Goal: Register for event/course

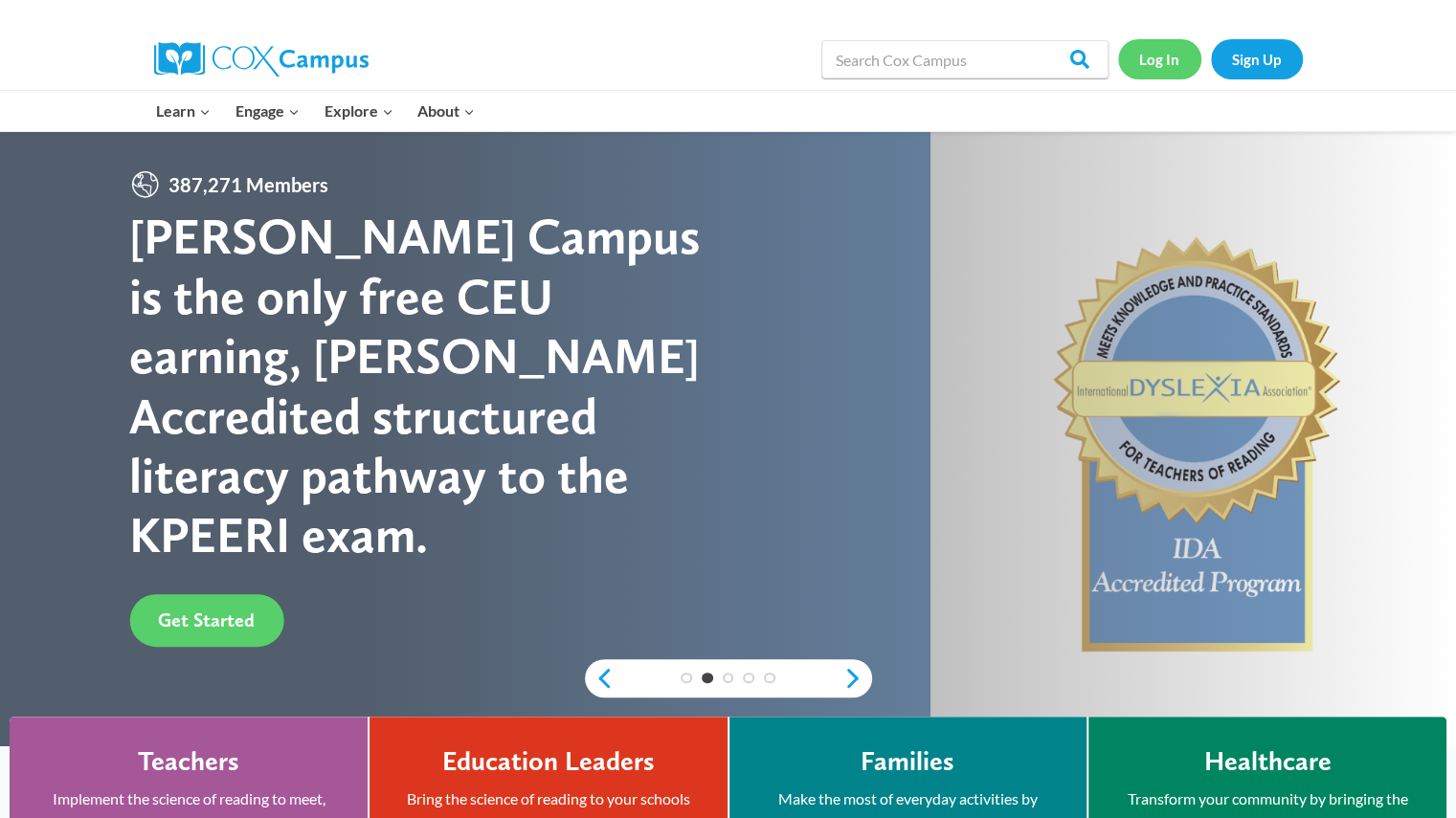
click at [1161, 61] on link "Log In" at bounding box center [1160, 58] width 83 height 39
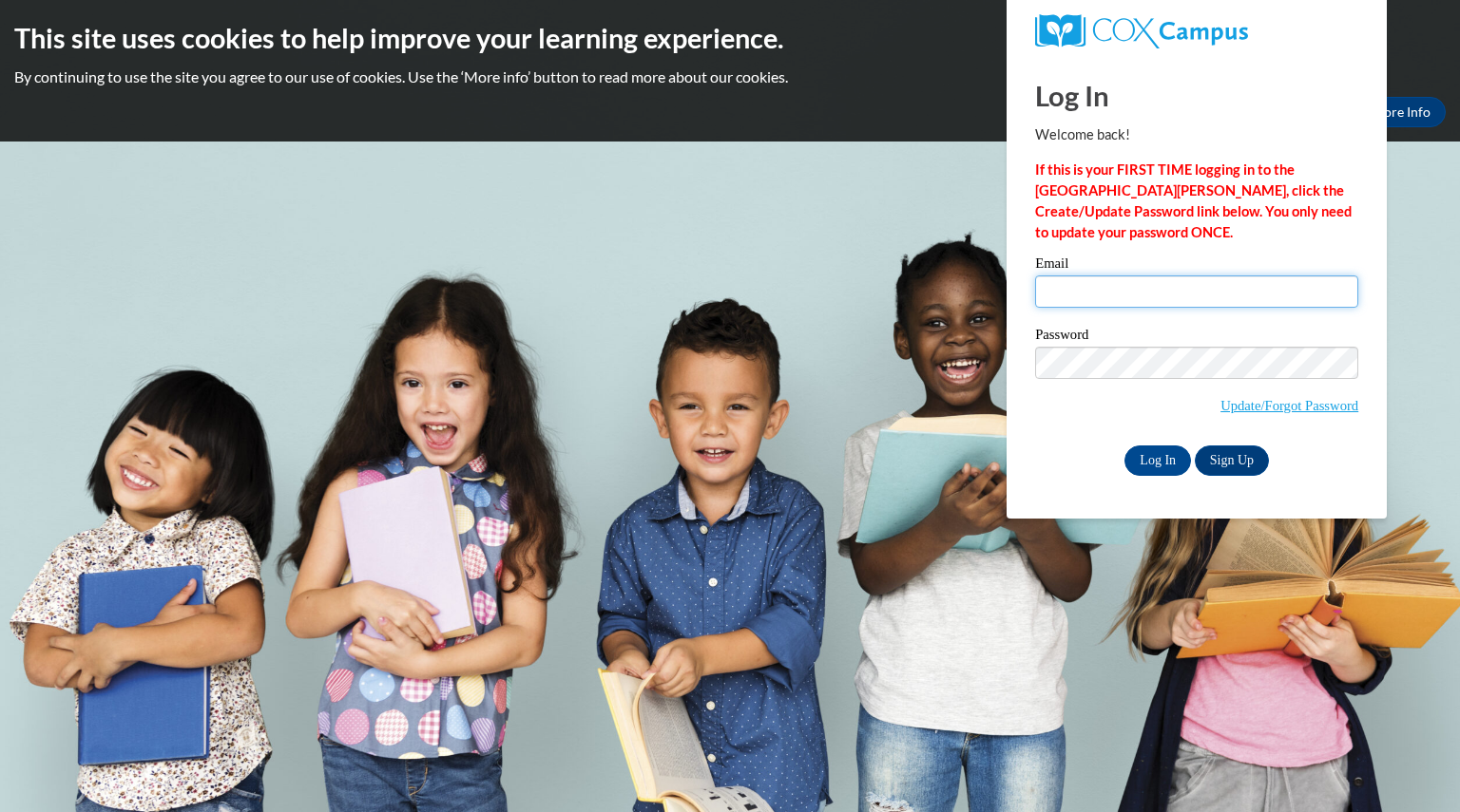
click at [1103, 275] on input "Email" at bounding box center [1196, 292] width 323 height 33
type input "messeremily@aasd.k12.wi.us"
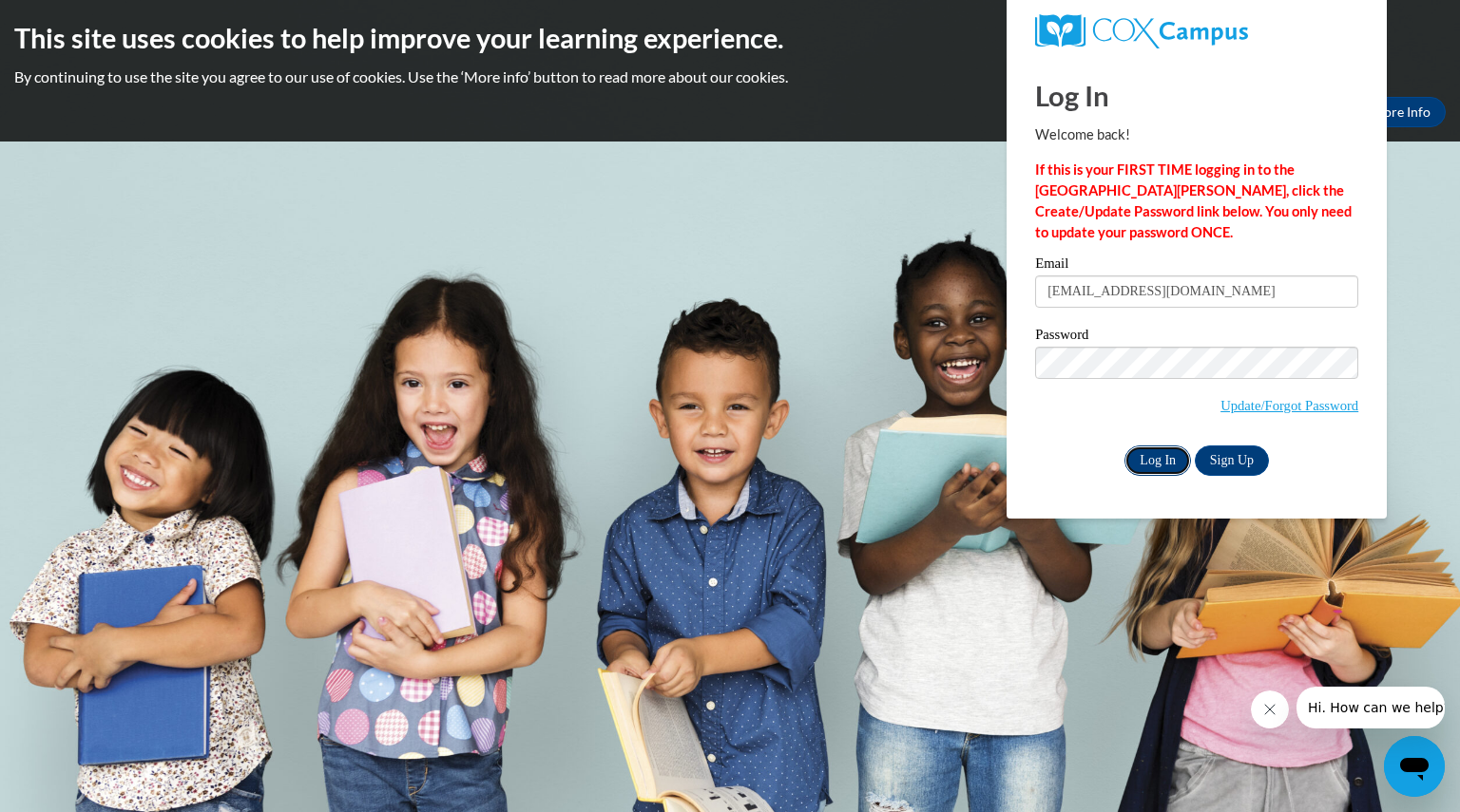
click at [1160, 460] on input "Log In" at bounding box center [1157, 461] width 66 height 31
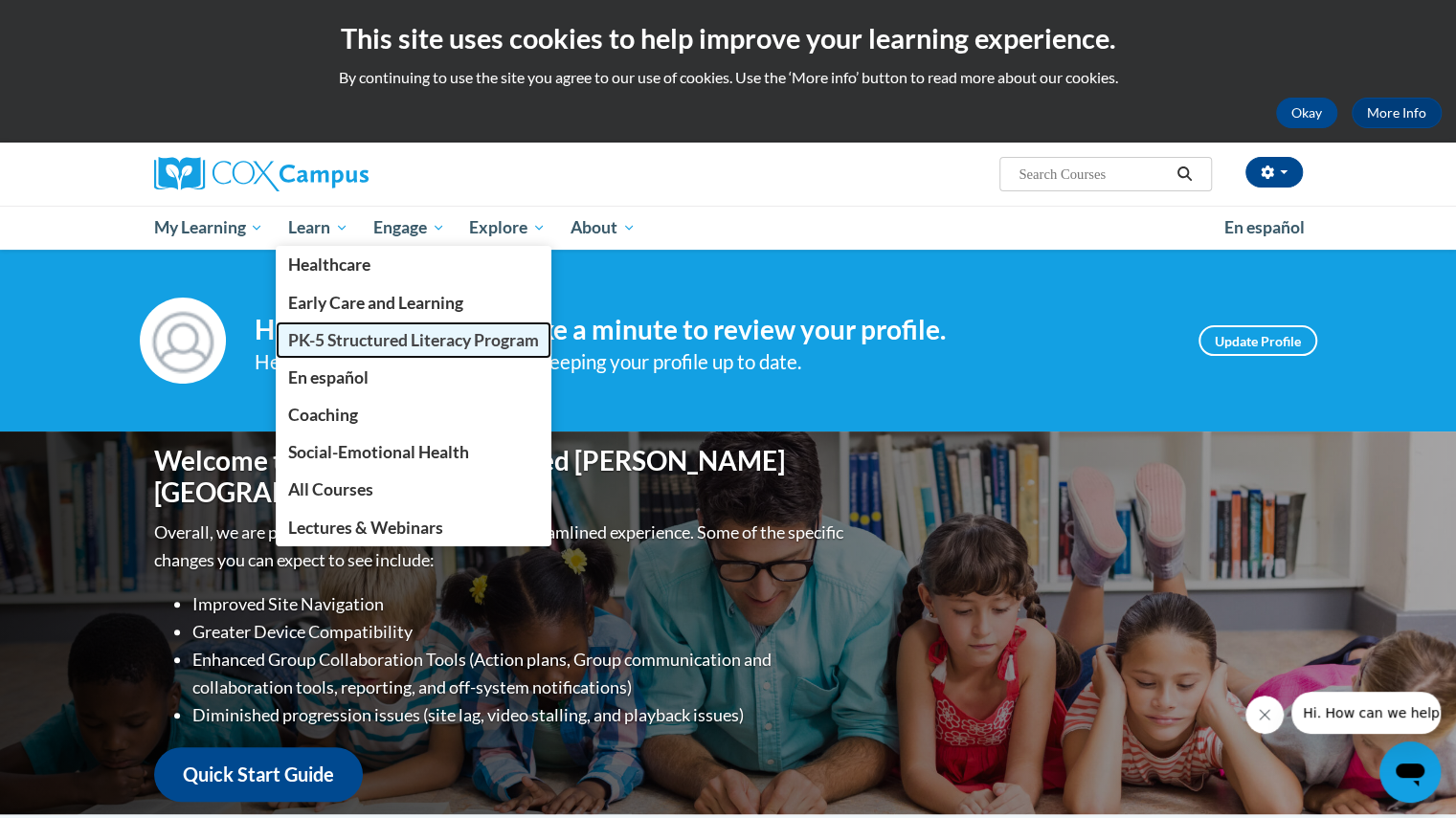
click at [327, 341] on span "PK-5 Structured Literacy Program" at bounding box center [414, 340] width 250 height 20
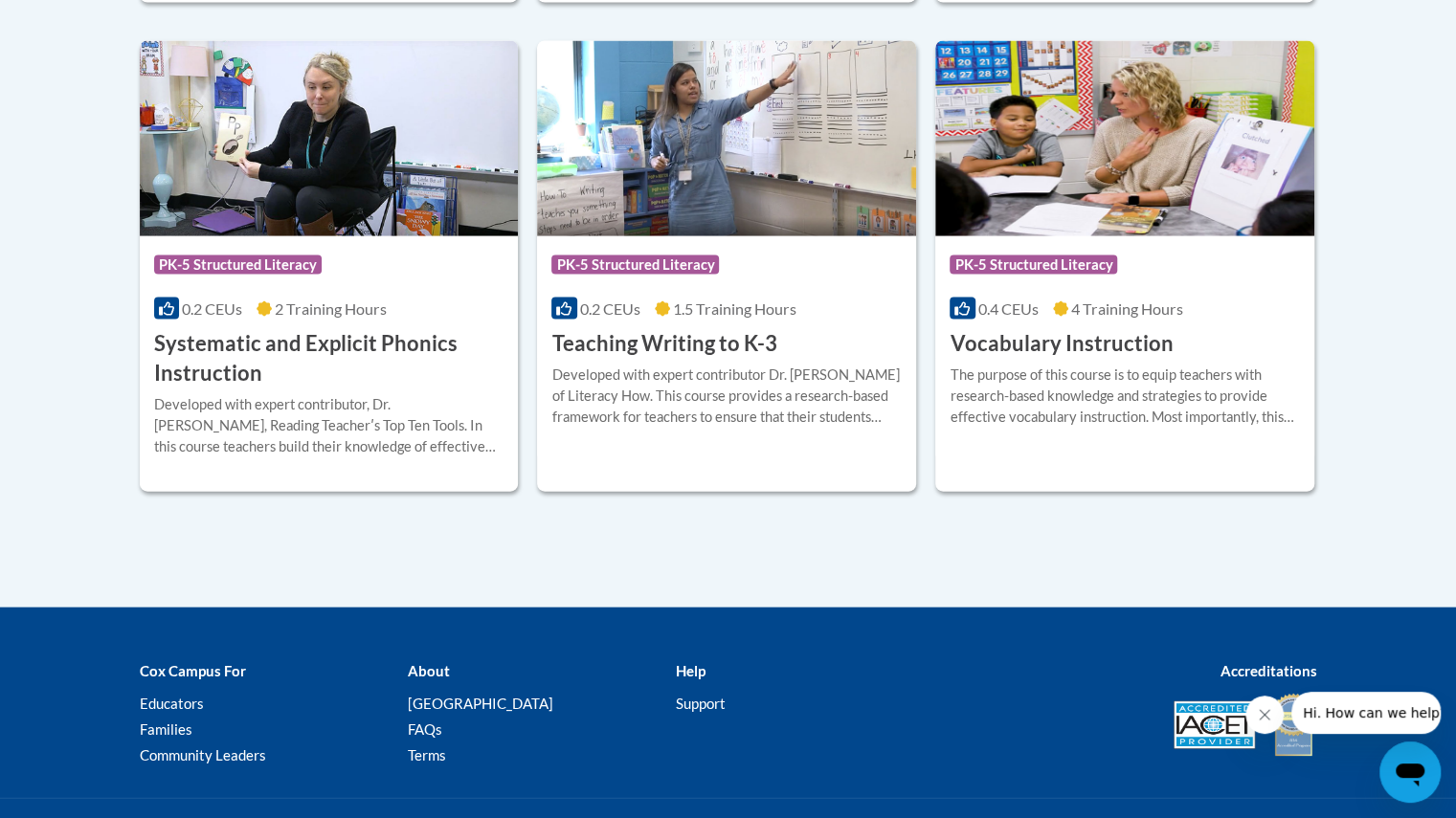
scroll to position [2265, 0]
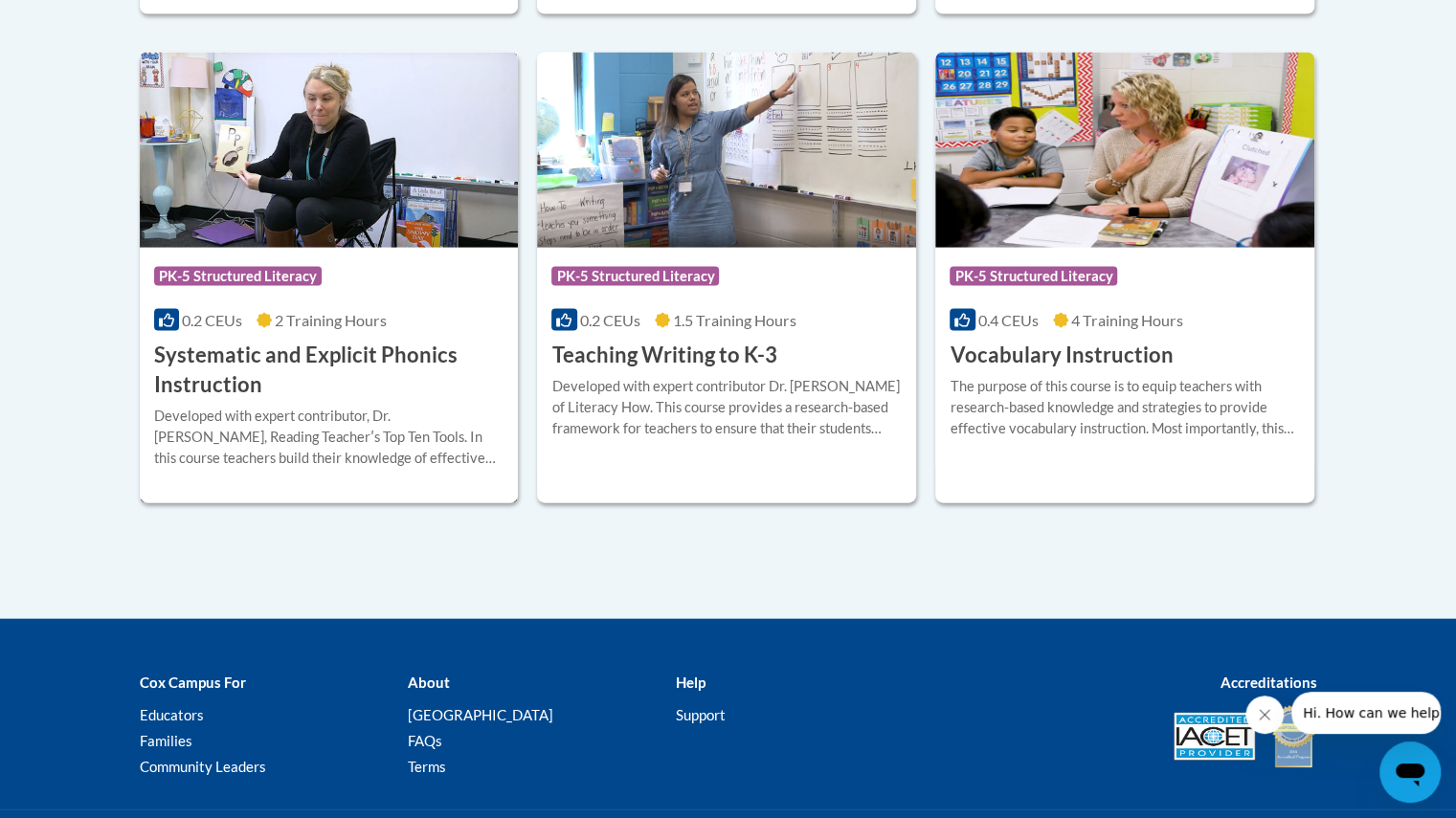
click at [242, 368] on h3 "Systematic and Explicit Phonics Instruction" at bounding box center [329, 370] width 350 height 59
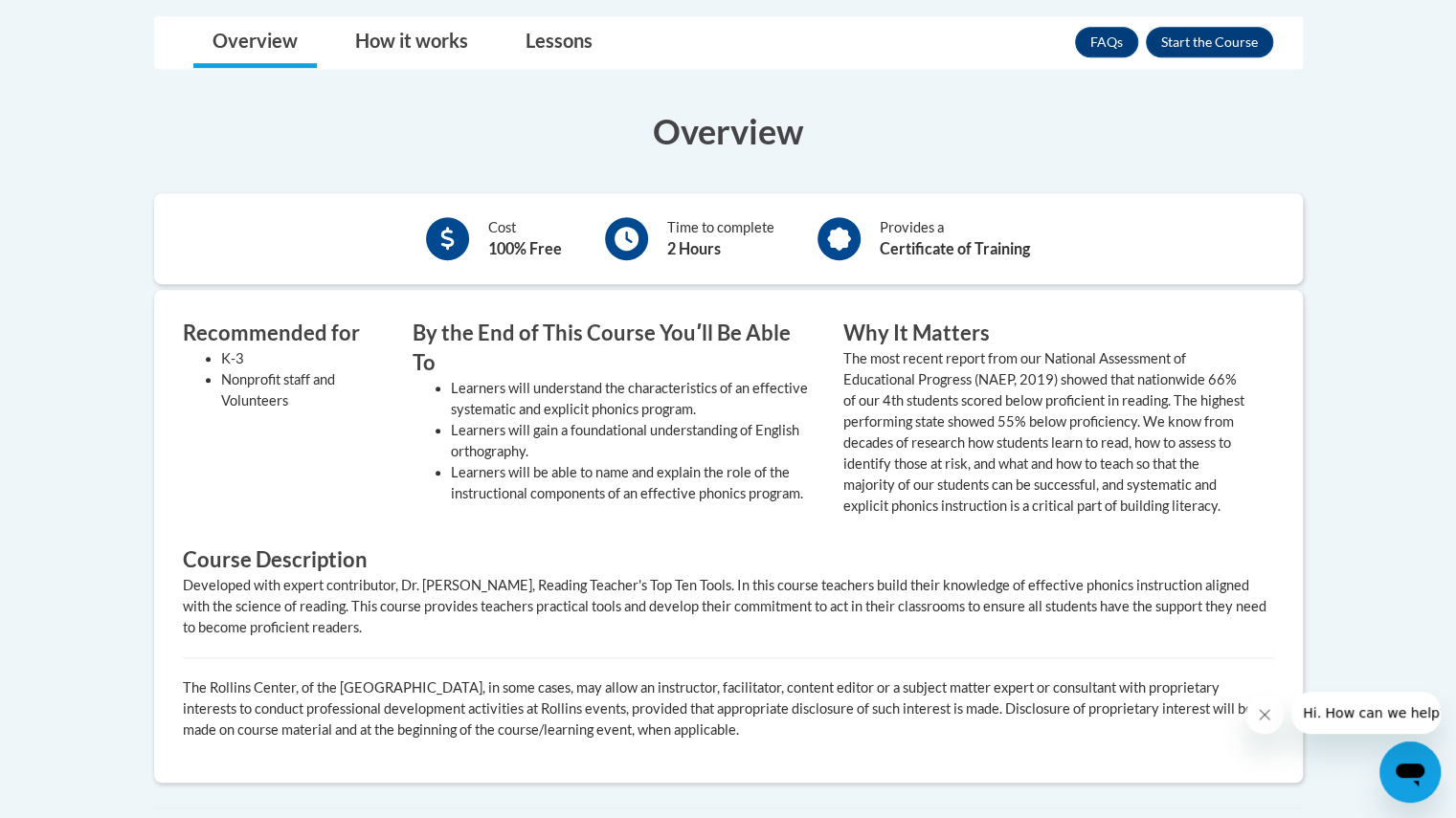
scroll to position [512, 0]
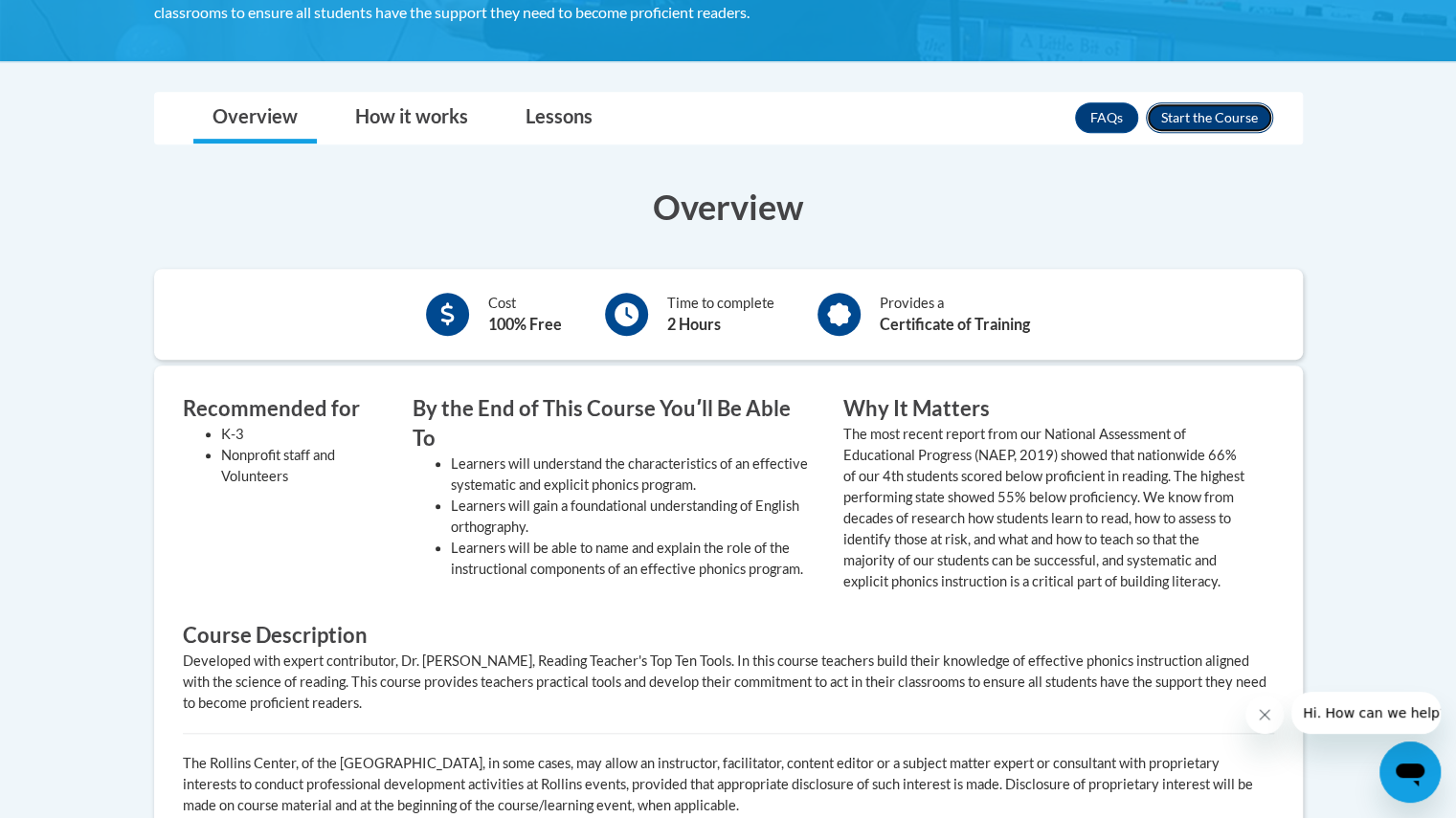
click at [1203, 116] on button "Enroll" at bounding box center [1209, 118] width 127 height 31
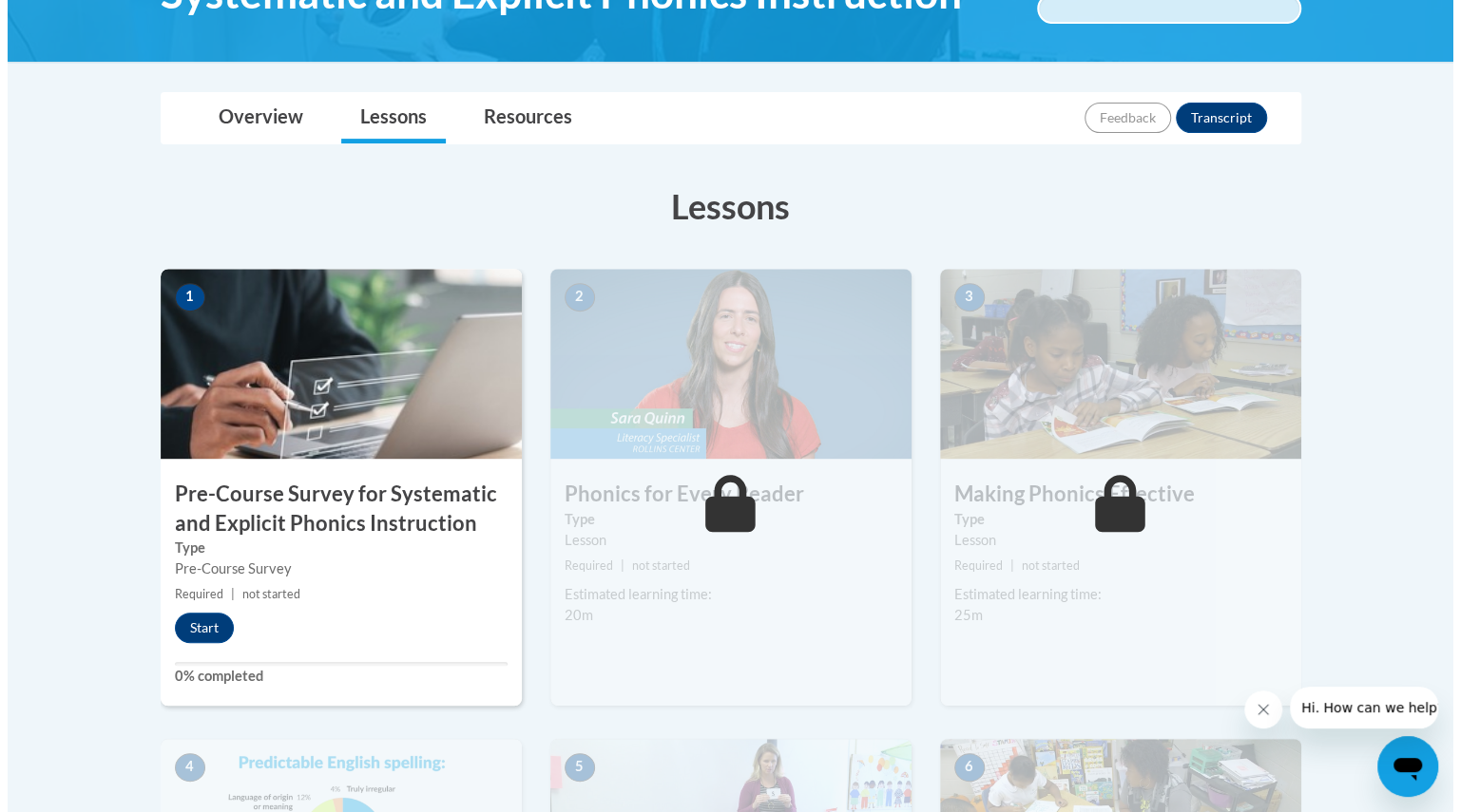
scroll to position [364, 0]
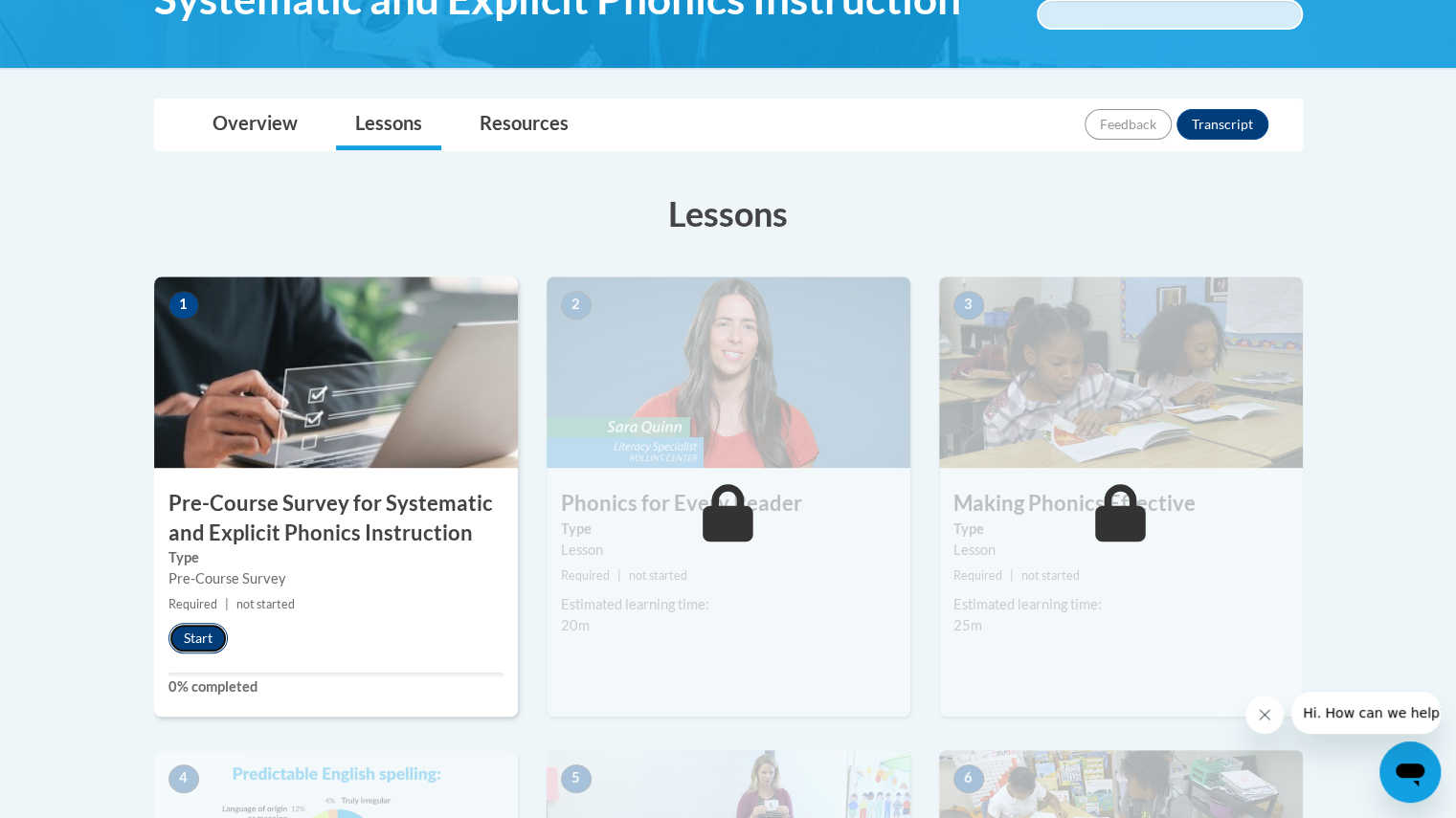
click at [191, 642] on button "Start" at bounding box center [198, 638] width 59 height 31
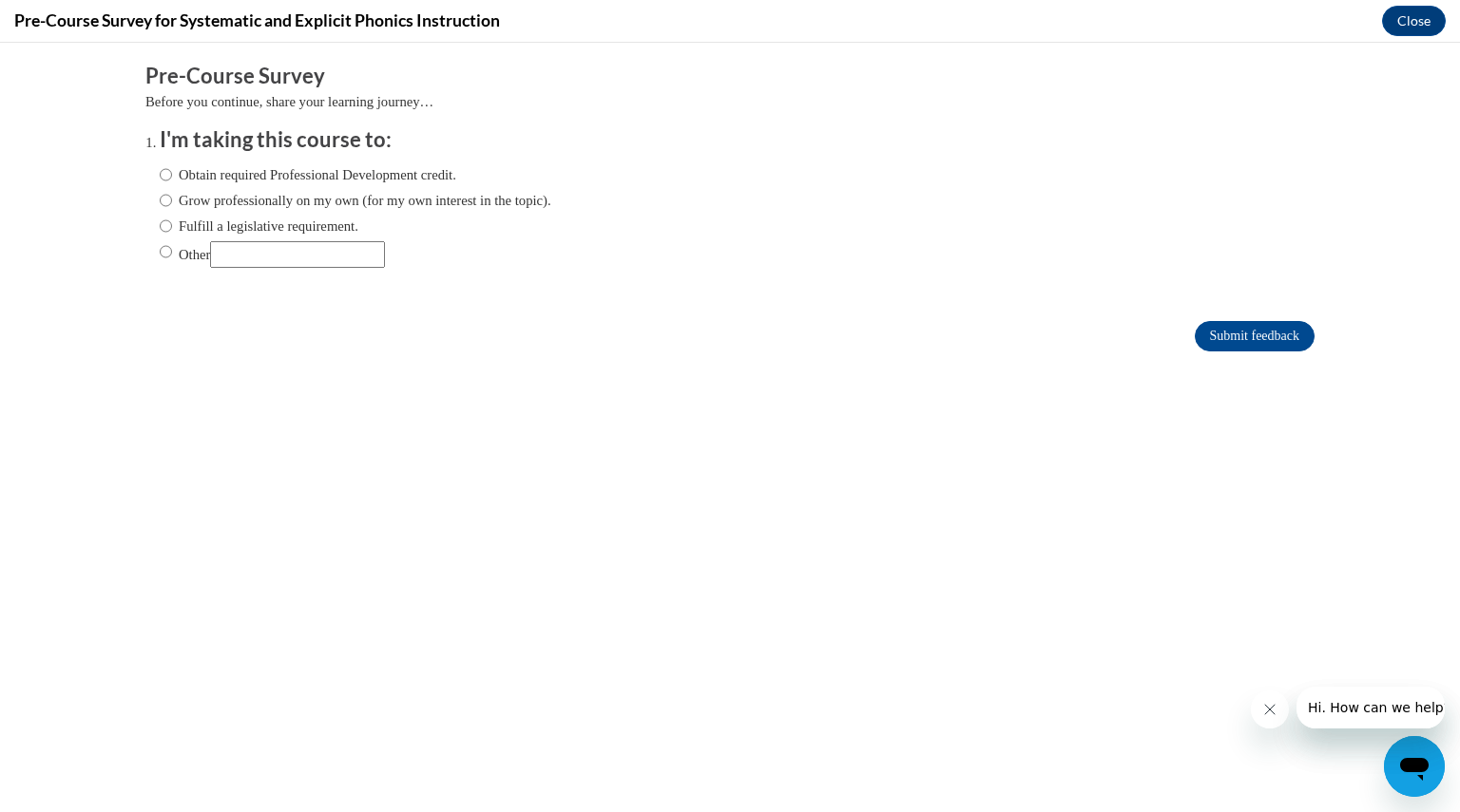
scroll to position [0, 0]
click at [160, 173] on input "Obtain required Professional Development credit." at bounding box center [166, 175] width 13 height 21
radio input "true"
click at [1195, 345] on input "Submit feedback" at bounding box center [1255, 336] width 119 height 31
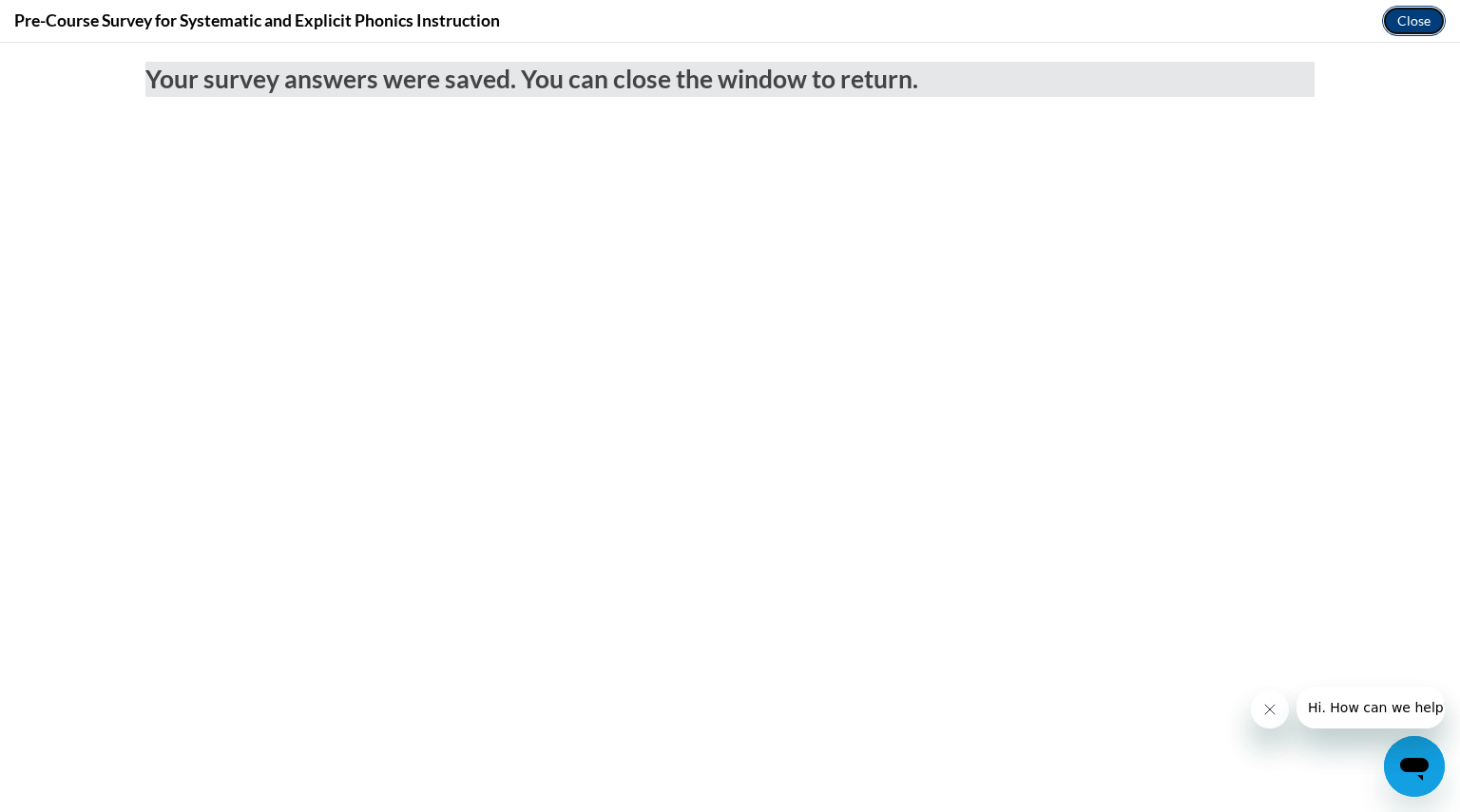
click at [1403, 26] on button "Close" at bounding box center [1414, 21] width 64 height 31
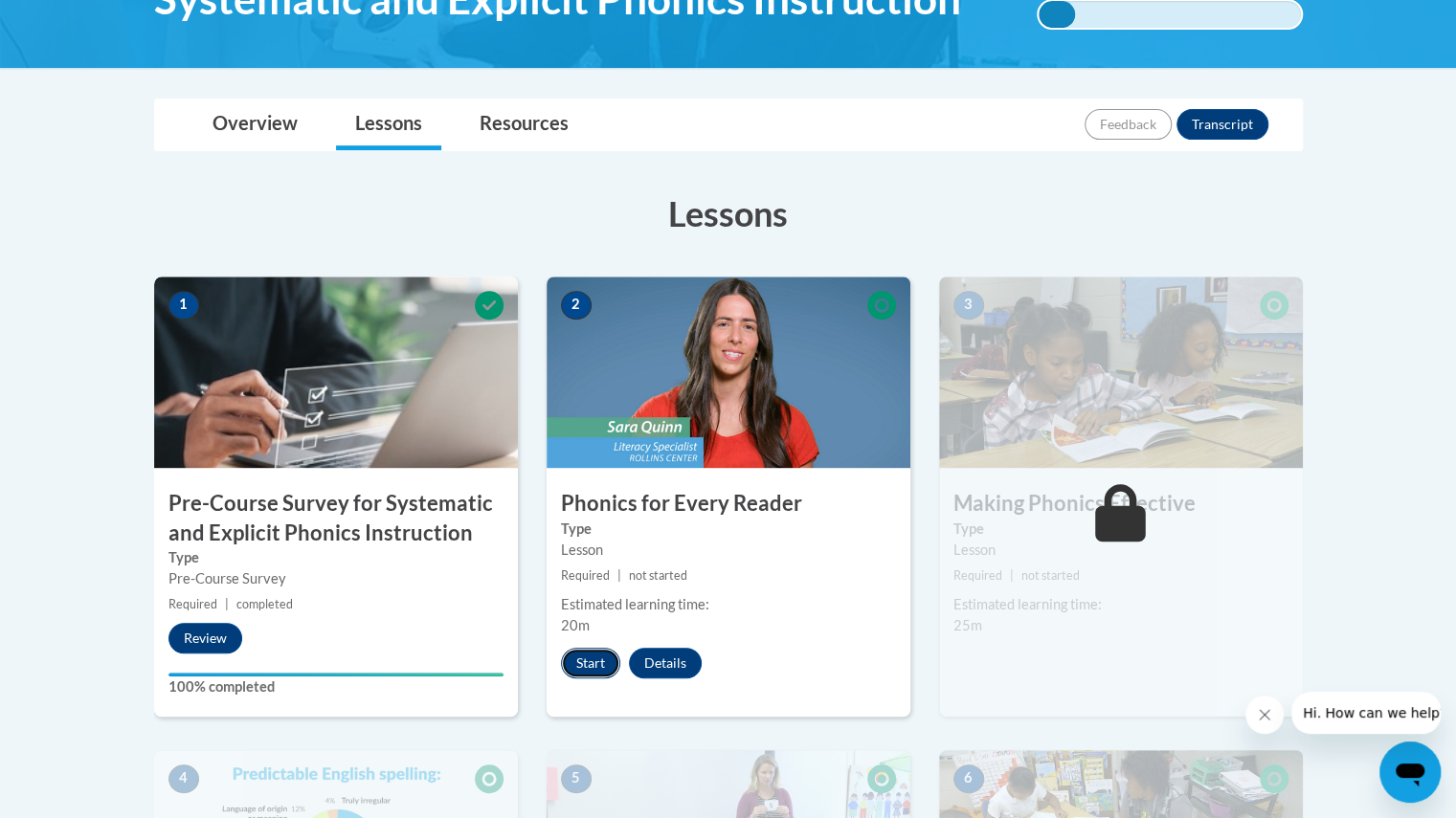
click at [590, 662] on button "Start" at bounding box center [590, 664] width 59 height 31
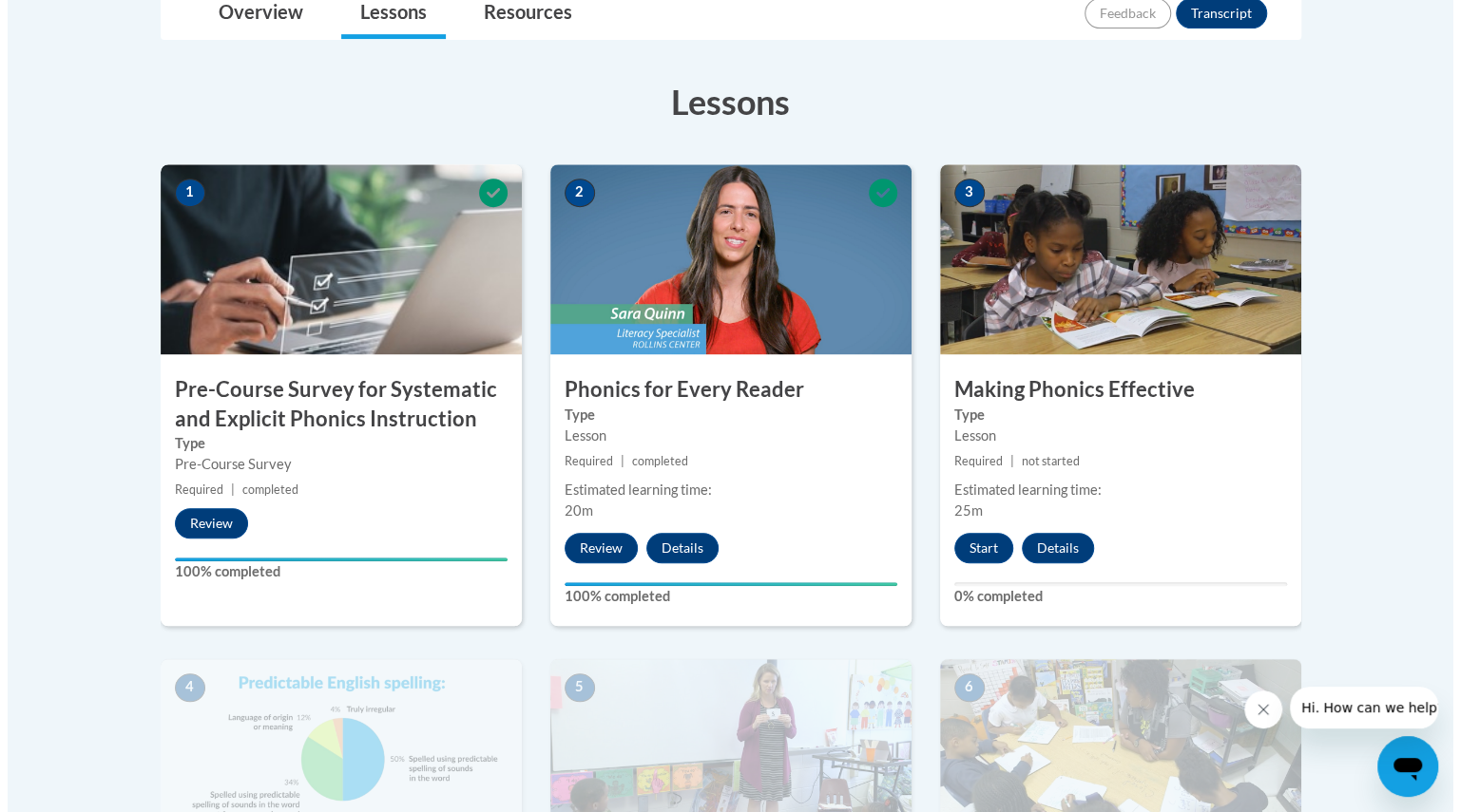
scroll to position [476, 0]
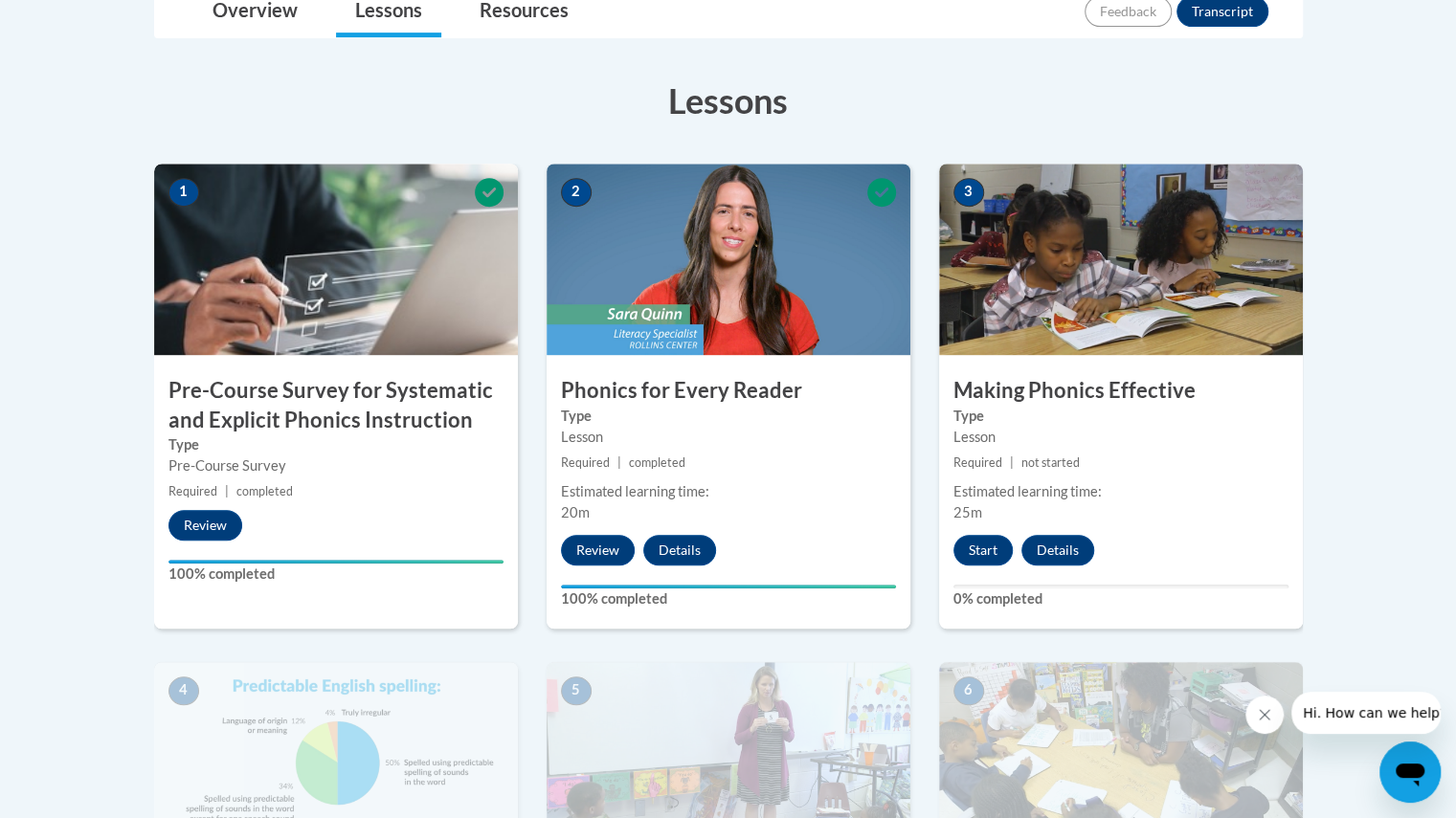
drag, startPoint x: 1461, startPoint y: 115, endPoint x: 1470, endPoint y: 167, distance: 52.8
click at [976, 558] on button "Start" at bounding box center [982, 550] width 59 height 31
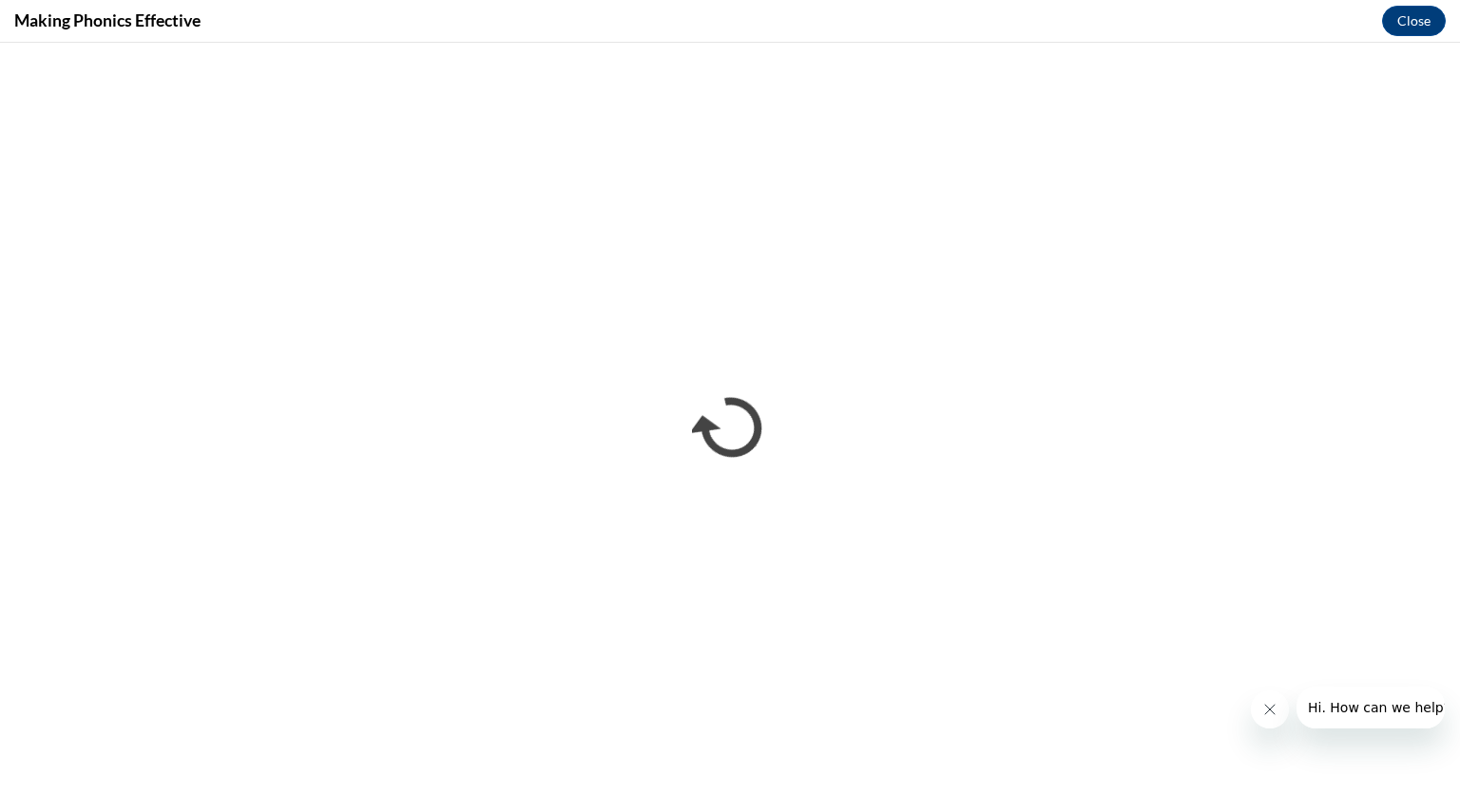
scroll to position [0, 0]
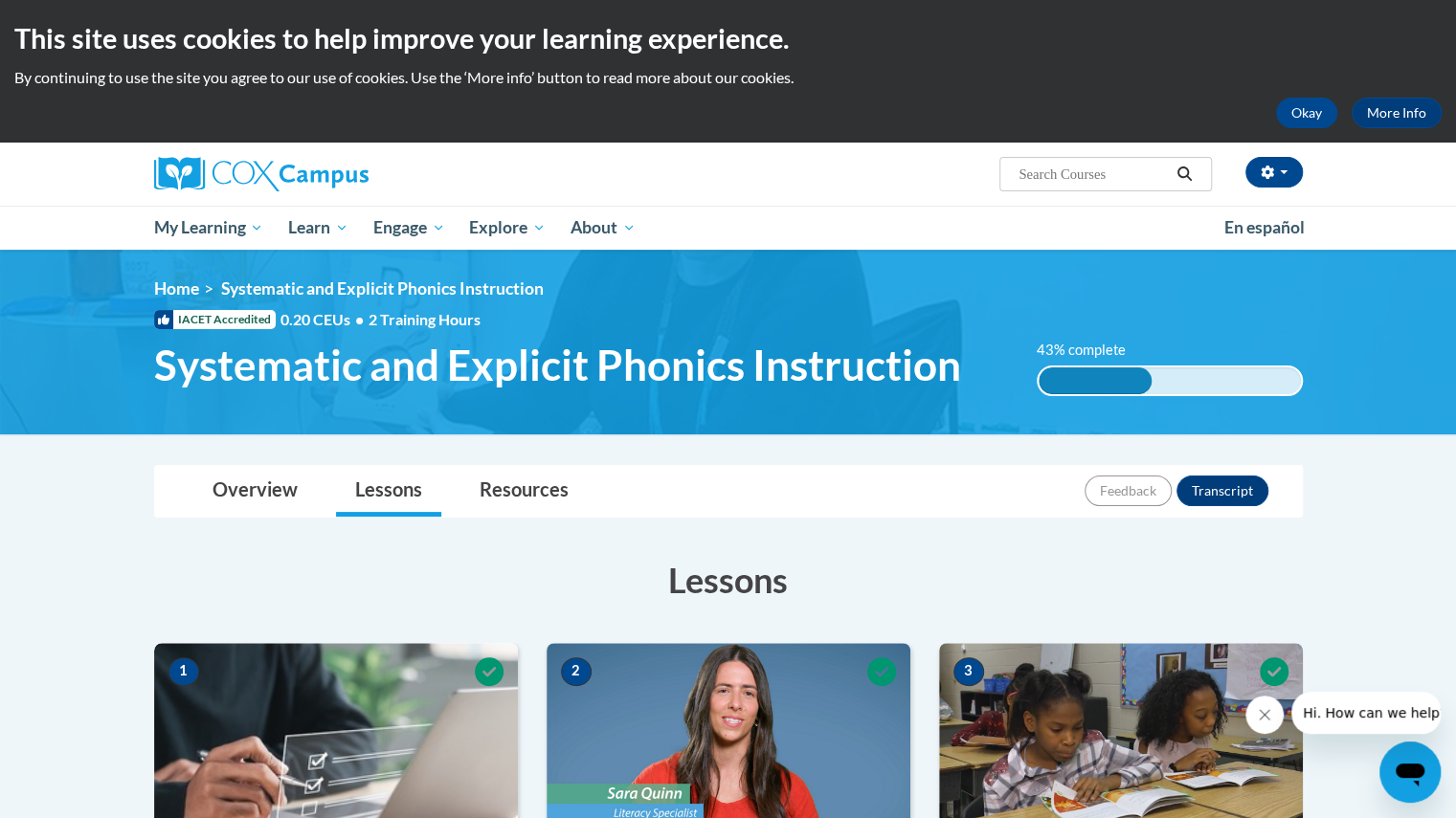
click at [1455, 129] on html "This site uses cookies to help improve your learning experience. By continuing …" at bounding box center [728, 409] width 1456 height 818
